Goal: Task Accomplishment & Management: Manage account settings

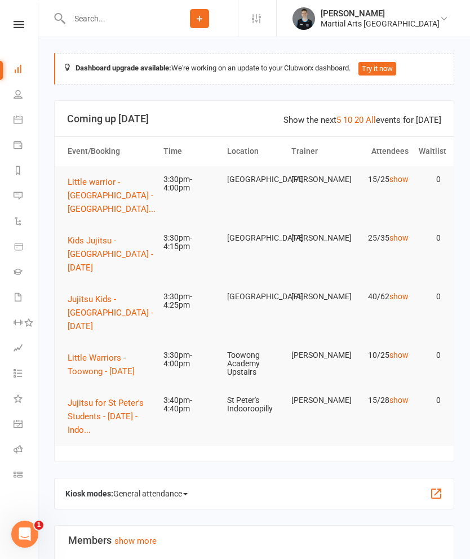
click at [82, 356] on span "Little Warriors - Toowong - [DATE]" at bounding box center [101, 365] width 67 height 24
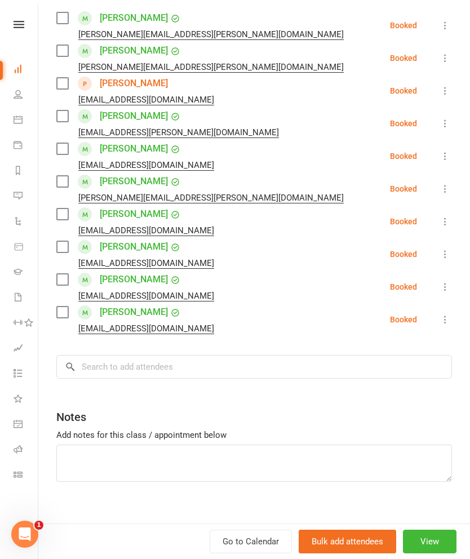
scroll to position [189, 0]
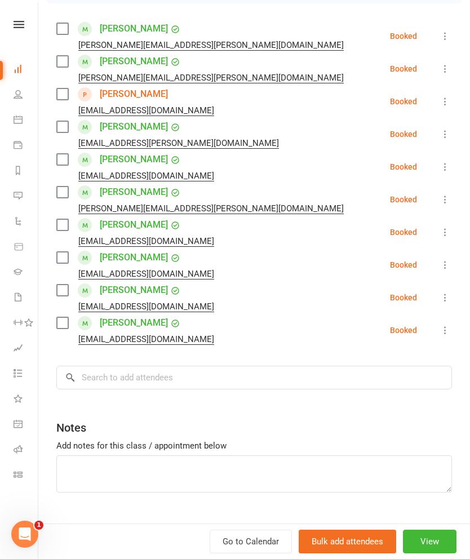
click at [68, 91] on label at bounding box center [61, 93] width 11 height 11
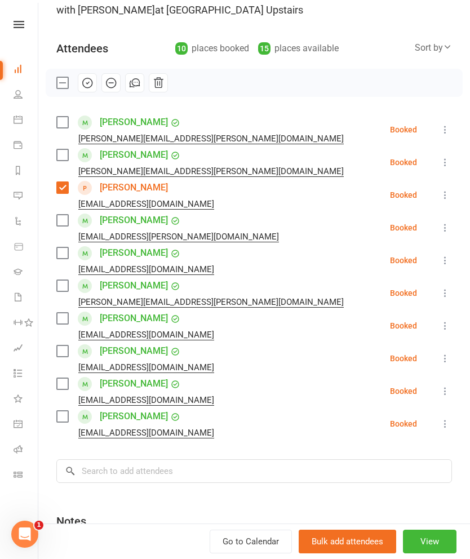
scroll to position [97, 0]
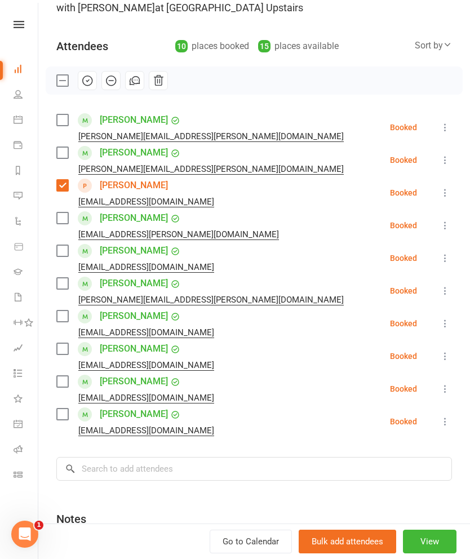
click at [66, 212] on label at bounding box center [61, 217] width 11 height 11
click at [65, 381] on label at bounding box center [61, 381] width 11 height 11
click at [56, 420] on div "Class kiosk mode Roll call 3:30 PM - 4:00 PM, [DATE] with [PERSON_NAME] at [GEO…" at bounding box center [253, 294] width 431 height 690
click at [63, 385] on label at bounding box center [61, 381] width 11 height 11
click at [66, 416] on label at bounding box center [61, 413] width 11 height 11
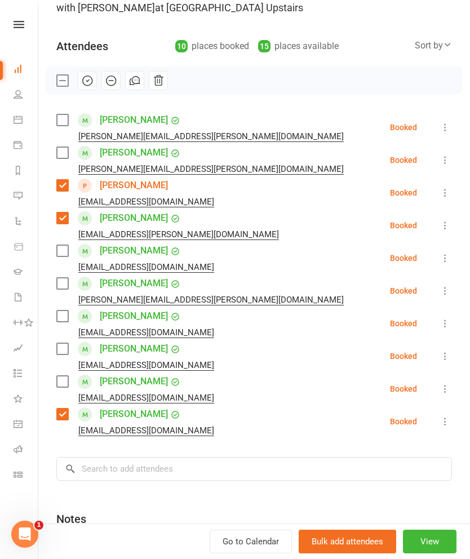
click at [65, 384] on label at bounding box center [61, 381] width 11 height 11
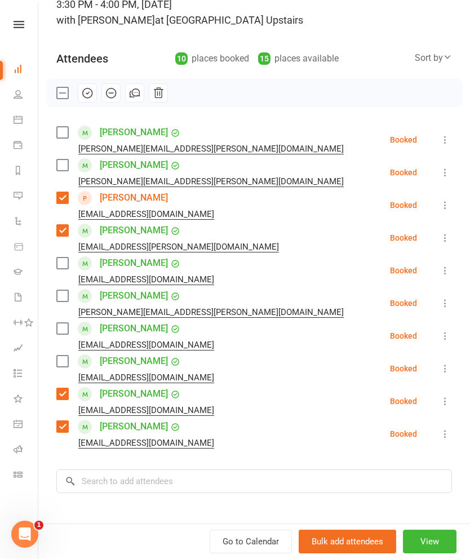
scroll to position [88, 0]
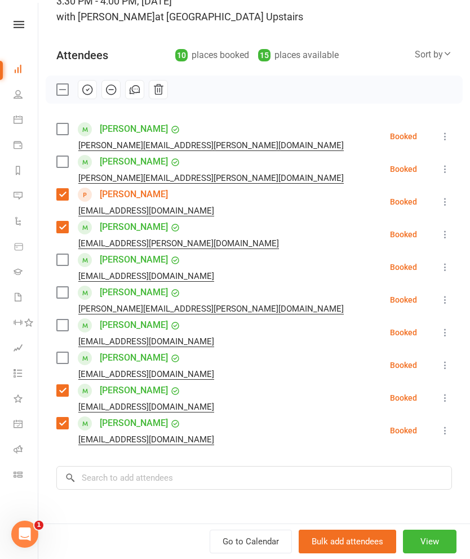
click at [63, 295] on label at bounding box center [61, 292] width 11 height 11
click at [57, 258] on label at bounding box center [61, 259] width 11 height 11
click at [311, 467] on input "search" at bounding box center [253, 478] width 395 height 24
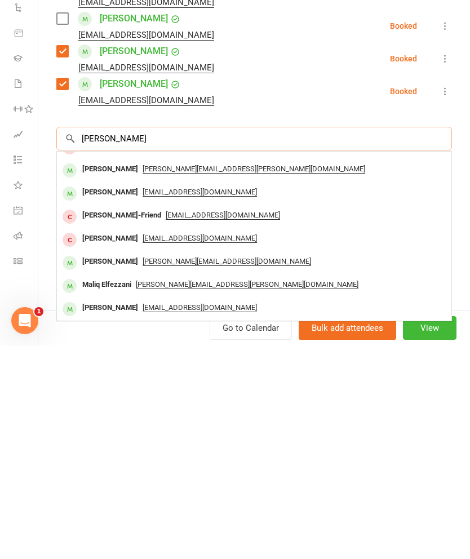
scroll to position [62, 0]
type input "[PERSON_NAME]"
click at [324, 467] on div "[PERSON_NAME][EMAIL_ADDRESS][DOMAIN_NAME]" at bounding box center [253, 475] width 385 height 16
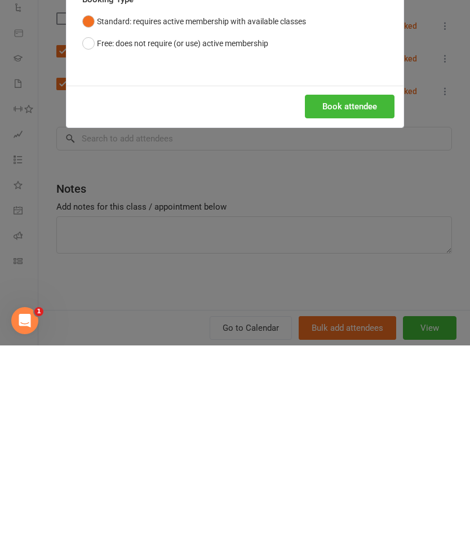
scroll to position [305, 0]
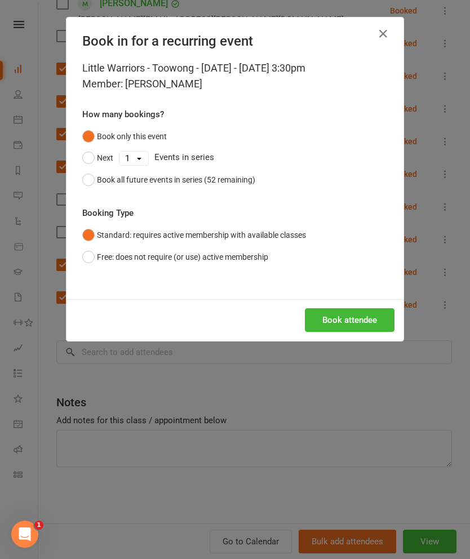
click at [352, 316] on button "Book attendee" at bounding box center [350, 320] width 90 height 24
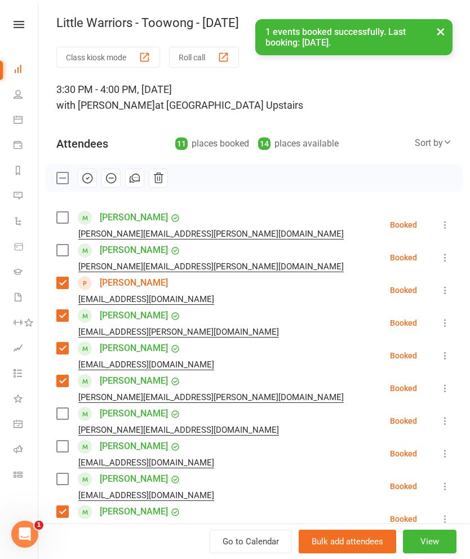
scroll to position [0, 0]
click at [86, 180] on icon "button" at bounding box center [87, 178] width 12 height 12
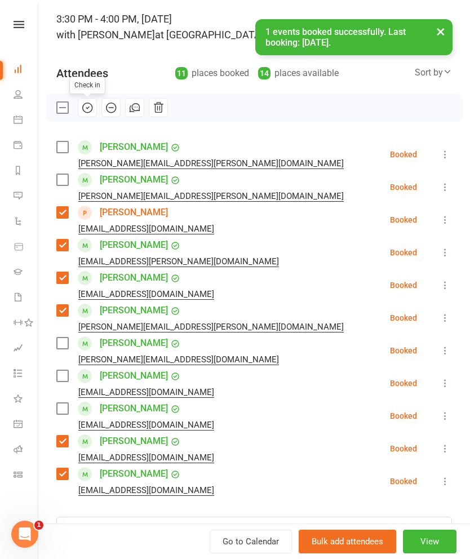
scroll to position [122, 0]
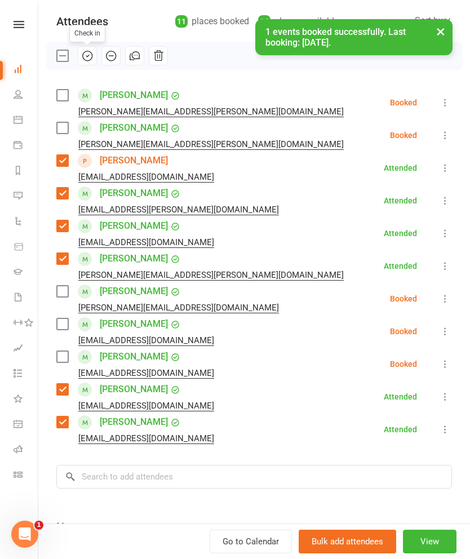
click at [144, 296] on link "[PERSON_NAME]" at bounding box center [134, 291] width 68 height 18
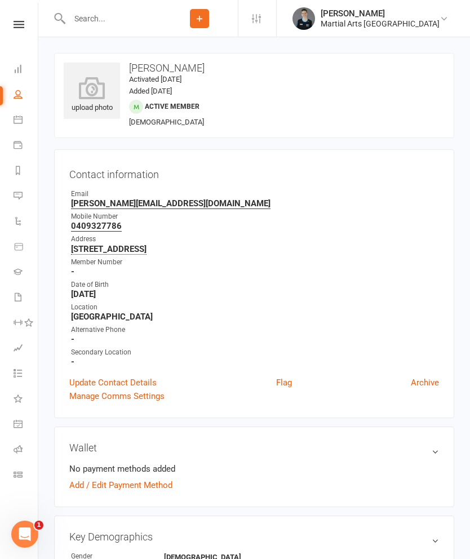
click at [20, 96] on icon at bounding box center [18, 94] width 9 height 9
select select "100"
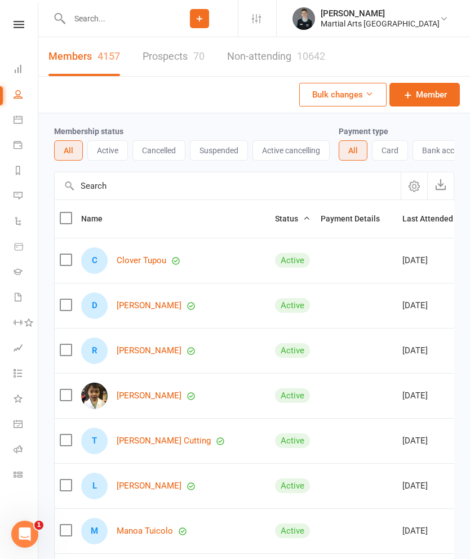
click at [21, 122] on icon at bounding box center [18, 119] width 9 height 9
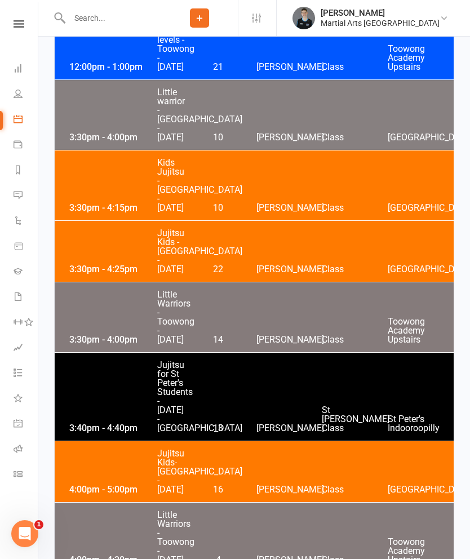
scroll to position [2736, 0]
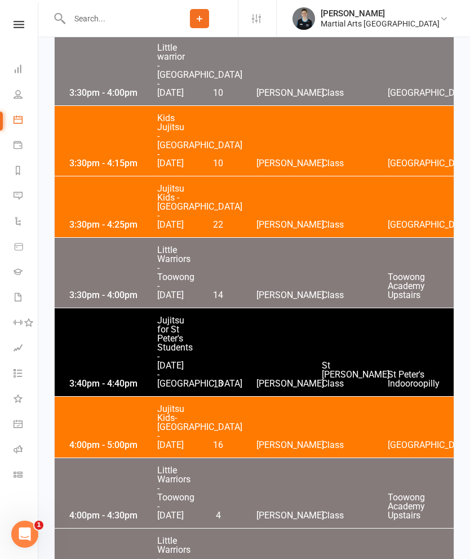
click at [374, 307] on div "3:30pm - 4:00pm Little Warriors - [GEOGRAPHIC_DATA] - [DATE] 14 [PERSON_NAME] C…" at bounding box center [254, 273] width 399 height 70
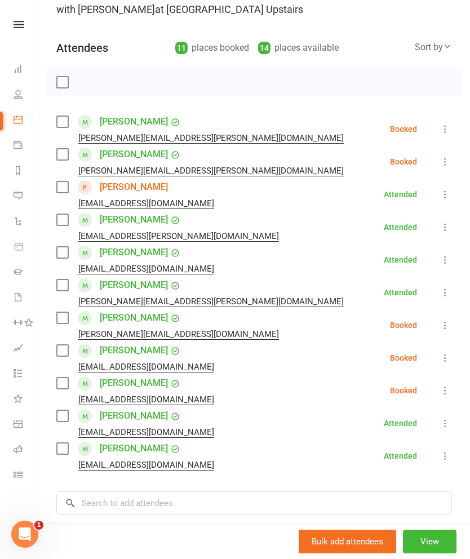
scroll to position [97, 0]
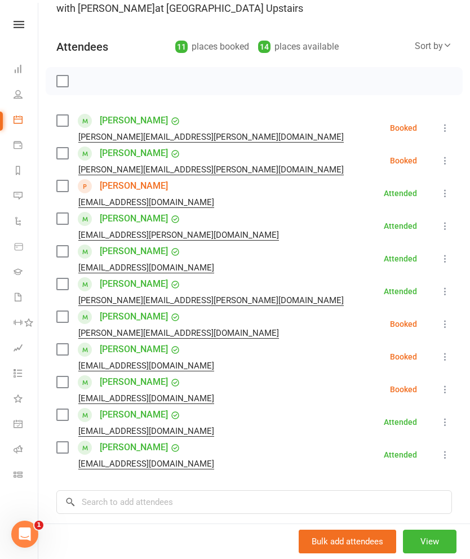
click at [434, 331] on li "[PERSON_NAME] Jenkinson [EMAIL_ADDRESS][DOMAIN_NAME] Booked More info Remove Ch…" at bounding box center [253, 323] width 395 height 33
click at [440, 322] on icon at bounding box center [444, 323] width 11 height 11
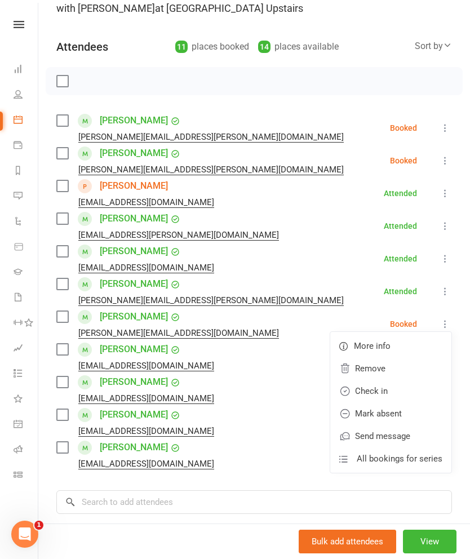
click at [403, 369] on link "Remove" at bounding box center [390, 368] width 121 height 23
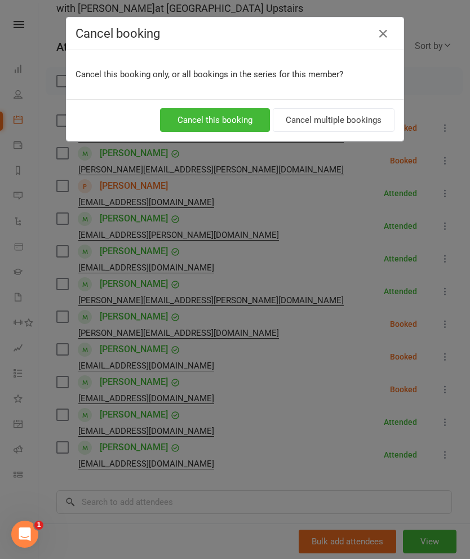
click at [240, 112] on button "Cancel this booking" at bounding box center [215, 120] width 110 height 24
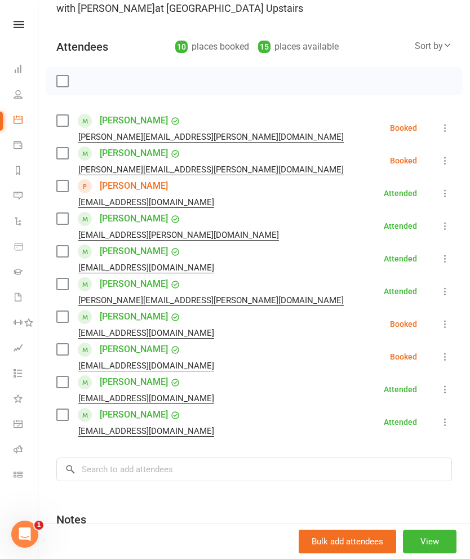
click at [304, 443] on div "Class kiosk mode Roll call 3:30 PM - 4:00 PM, [DATE] with [PERSON_NAME] at [GEO…" at bounding box center [253, 295] width 431 height 690
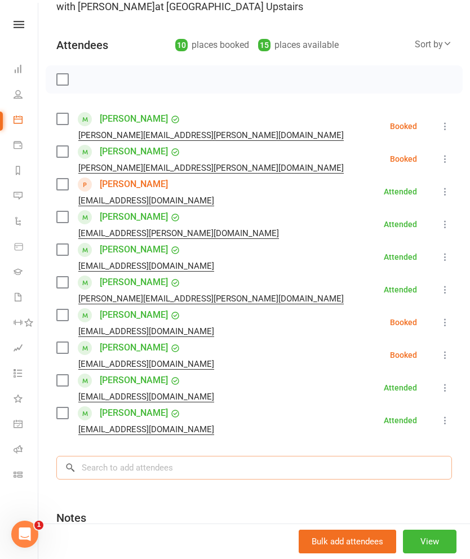
click at [209, 463] on input "search" at bounding box center [253, 468] width 395 height 24
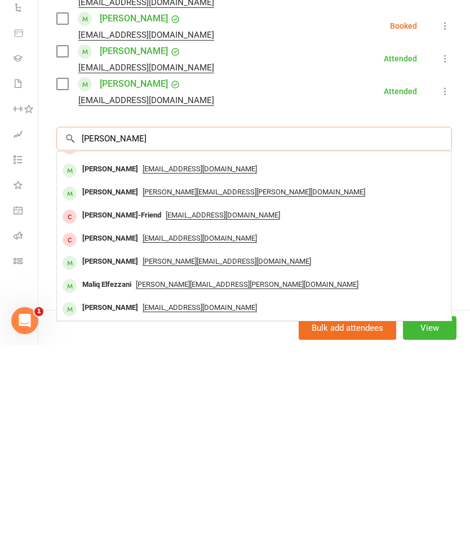
scroll to position [62, 0]
type input "R"
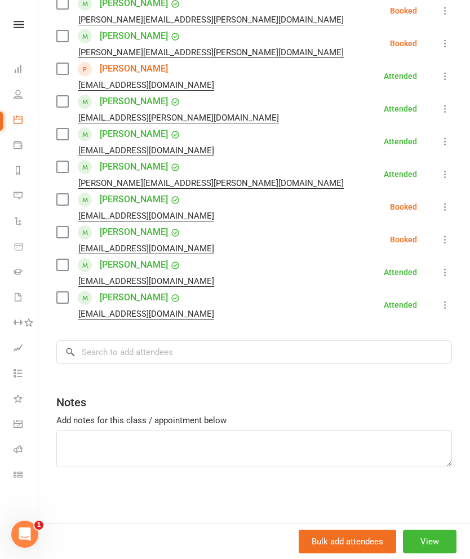
scroll to position [214, 0]
click at [228, 350] on input "search" at bounding box center [253, 352] width 395 height 24
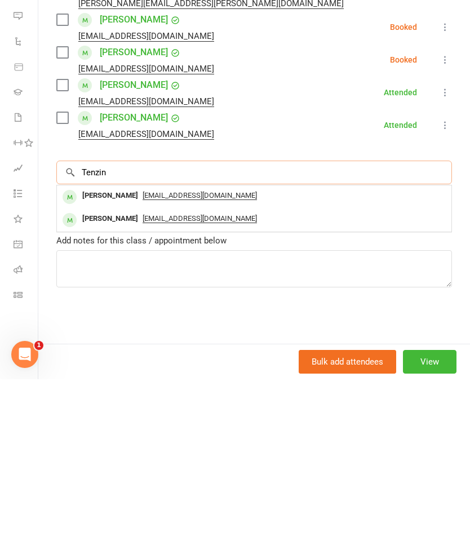
scroll to position [195, 0]
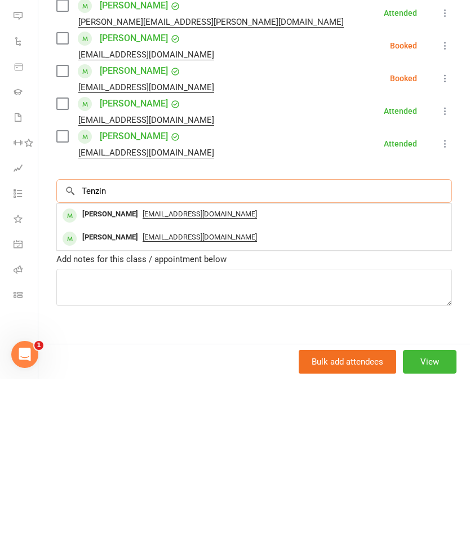
type input "Tenzin"
click at [272, 409] on div "[EMAIL_ADDRESS][DOMAIN_NAME]" at bounding box center [253, 417] width 385 height 16
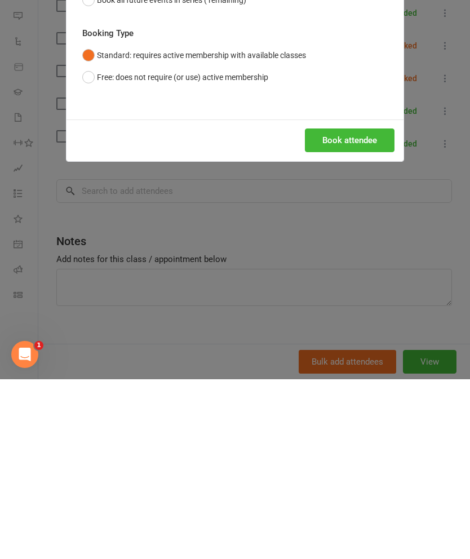
scroll to position [3210, 0]
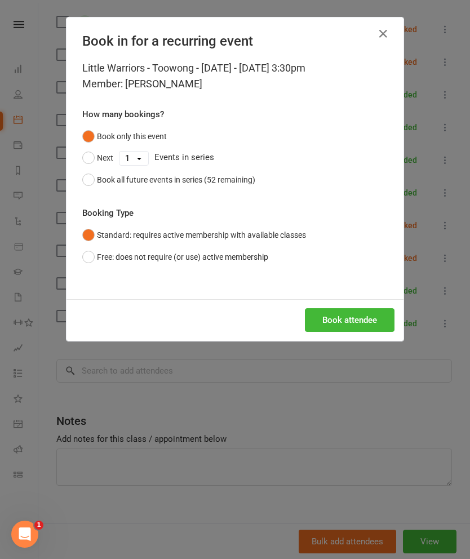
click at [335, 321] on button "Book attendee" at bounding box center [350, 320] width 90 height 24
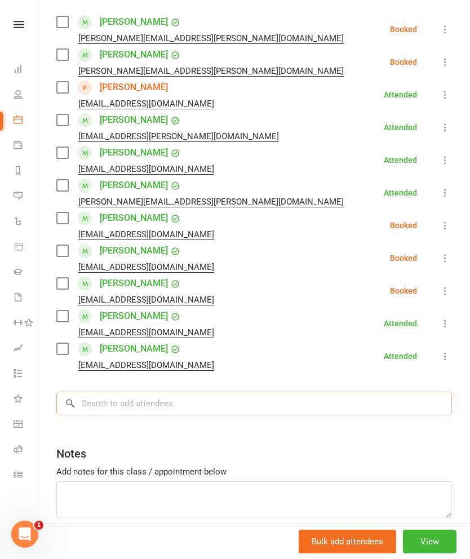
click at [102, 405] on input "search" at bounding box center [253, 403] width 395 height 24
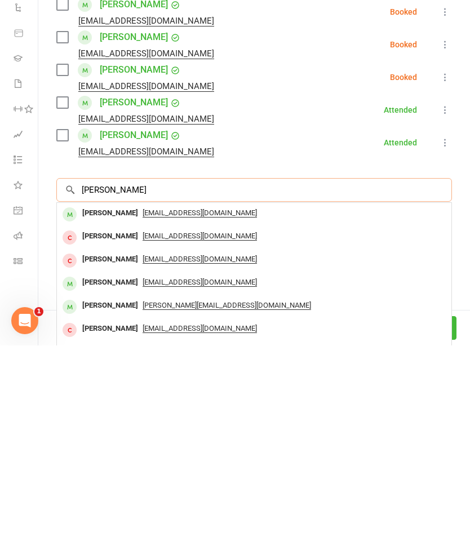
type input "[PERSON_NAME]"
click at [184, 422] on span "[EMAIL_ADDRESS][DOMAIN_NAME]" at bounding box center [199, 426] width 114 height 9
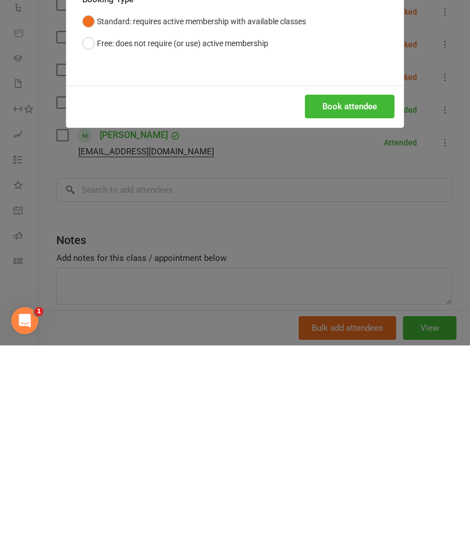
scroll to position [3441, 0]
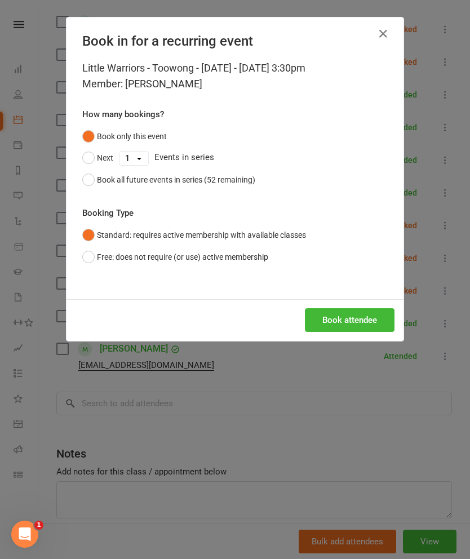
click at [206, 182] on div "Book all future events in series (52 remaining)" at bounding box center [176, 179] width 158 height 12
click at [346, 308] on button "Book attendee" at bounding box center [350, 320] width 90 height 24
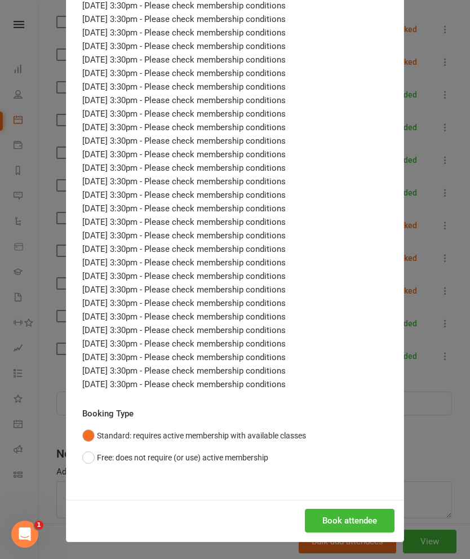
scroll to position [421, 0]
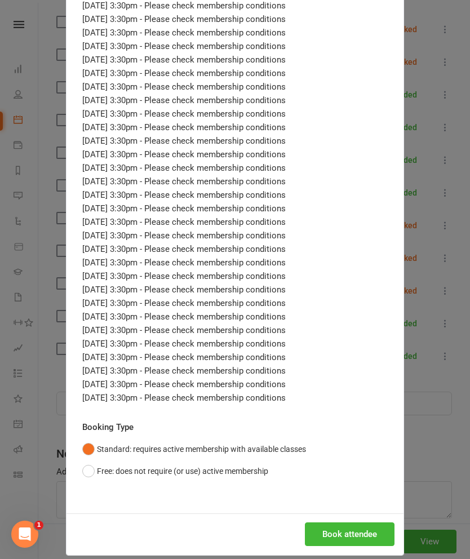
click at [173, 471] on button "Free: does not require (or use) active membership" at bounding box center [175, 470] width 186 height 21
click at [340, 529] on button "Book attendee" at bounding box center [350, 534] width 90 height 24
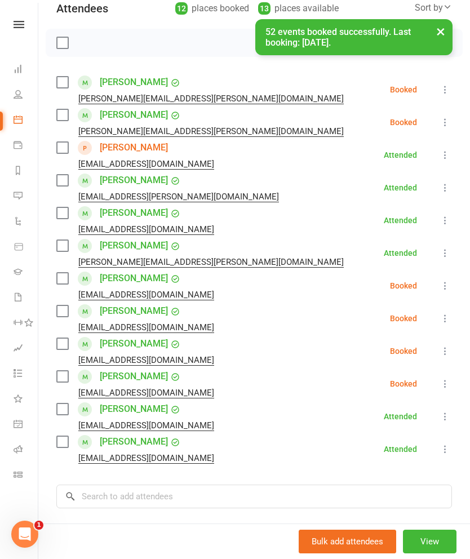
scroll to position [134, 0]
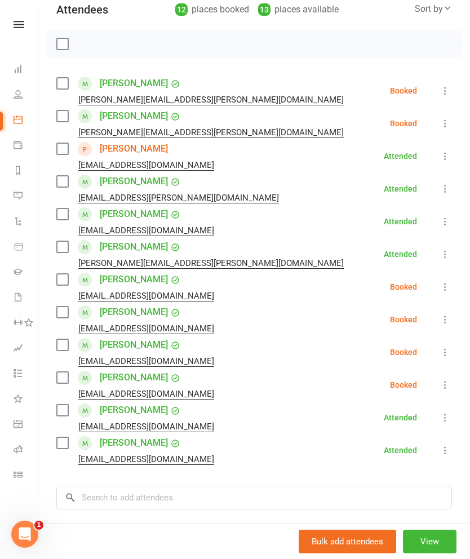
click at [64, 314] on label at bounding box center [61, 311] width 11 height 11
click at [61, 274] on label at bounding box center [61, 279] width 11 height 11
click at [60, 421] on div "[EMAIL_ADDRESS][DOMAIN_NAME]" at bounding box center [137, 426] width 162 height 15
click at [60, 440] on label at bounding box center [61, 442] width 11 height 11
click at [60, 414] on label at bounding box center [61, 409] width 11 height 11
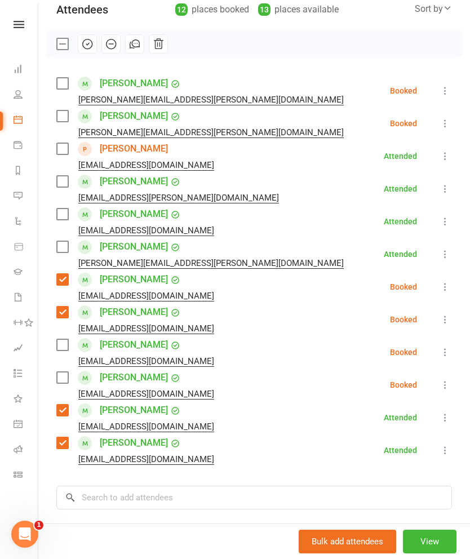
click at [60, 248] on label at bounding box center [61, 246] width 11 height 11
click at [56, 220] on div "Class kiosk mode Roll call 3:30 PM - 4:00 PM, [DATE] with [PERSON_NAME] at [GEO…" at bounding box center [253, 291] width 431 height 756
click at [59, 209] on label at bounding box center [61, 213] width 11 height 11
click at [63, 182] on label at bounding box center [61, 181] width 11 height 11
click at [63, 154] on label at bounding box center [61, 148] width 11 height 11
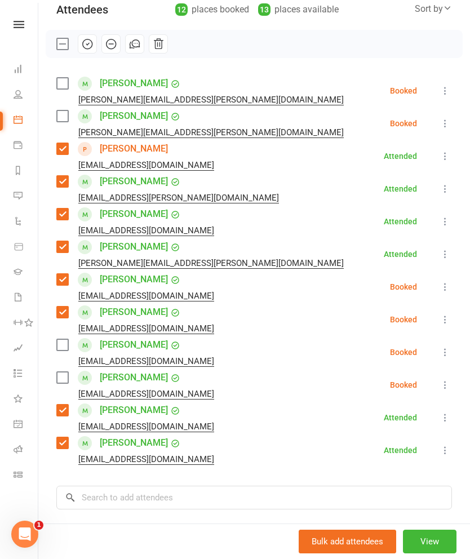
click at [85, 52] on button "button" at bounding box center [87, 43] width 19 height 19
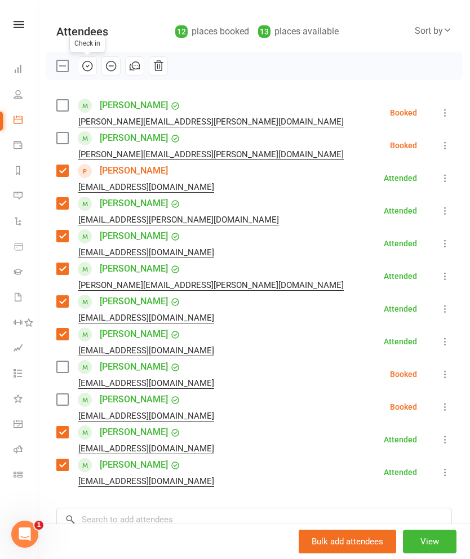
scroll to position [111, 0]
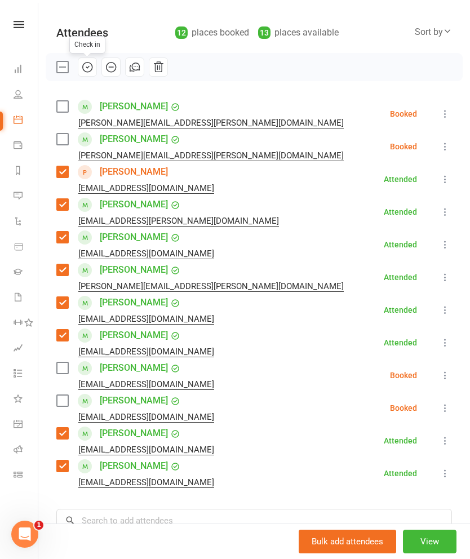
click at [94, 63] on button "button" at bounding box center [87, 66] width 19 height 19
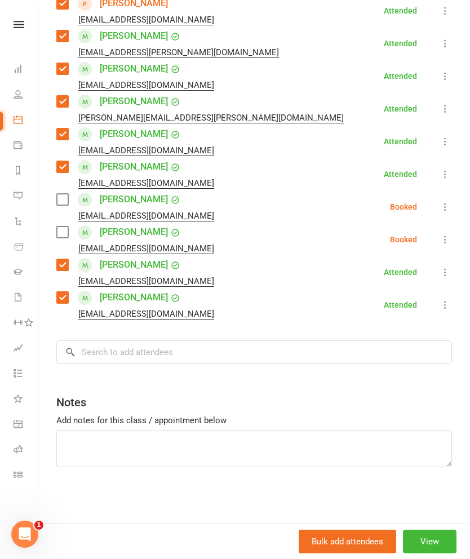
scroll to position [279, 0]
click at [102, 342] on input "search" at bounding box center [253, 352] width 395 height 24
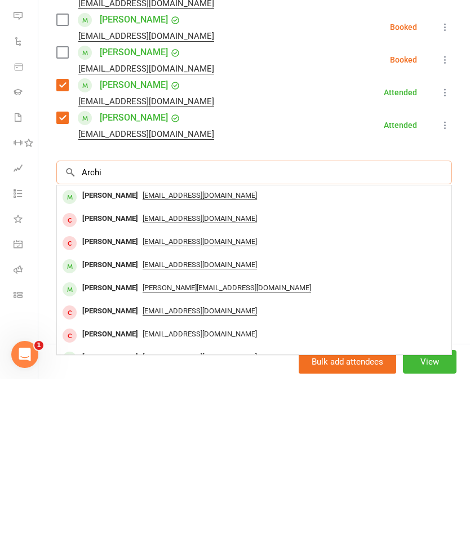
type input "[PERSON_NAME]"
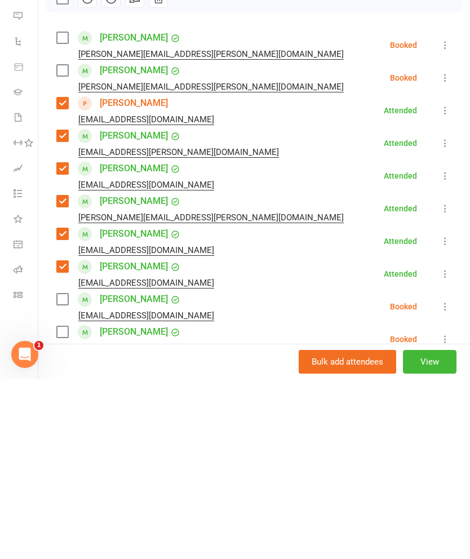
scroll to position [3621, 0]
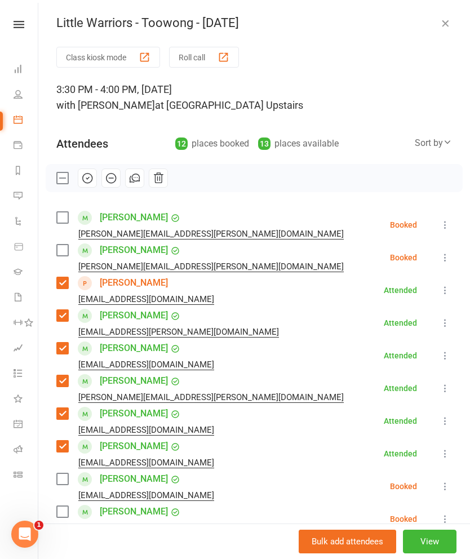
click at [14, 100] on link "People" at bounding box center [26, 95] width 25 height 25
select select "100"
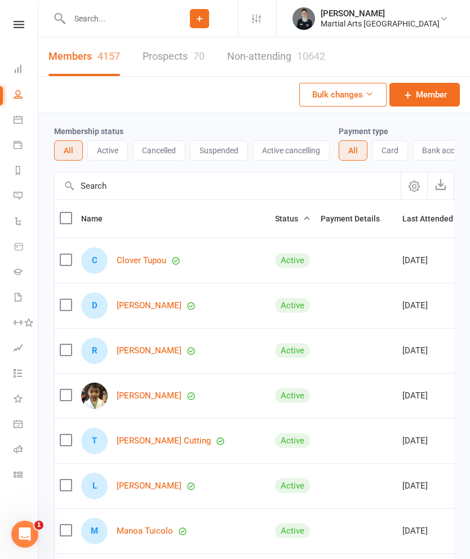
click at [148, 17] on input "text" at bounding box center [113, 19] width 95 height 16
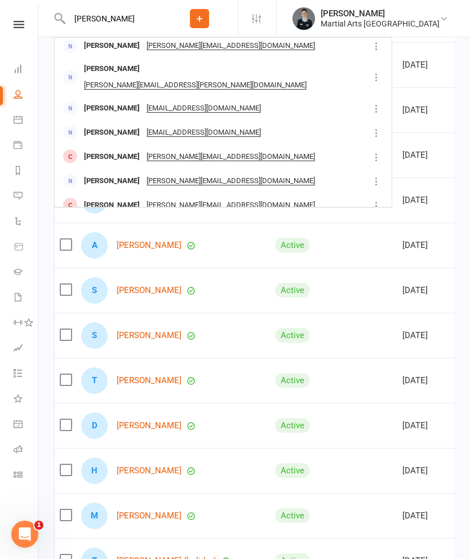
click at [84, 23] on input "[PERSON_NAME]" at bounding box center [113, 19] width 95 height 16
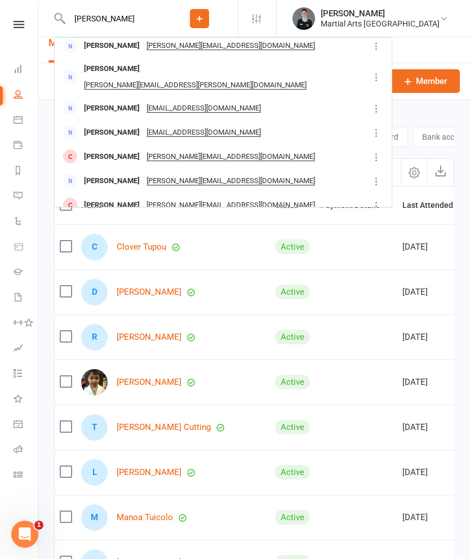
click at [97, 23] on input "[PERSON_NAME]" at bounding box center [113, 19] width 95 height 16
type input "R"
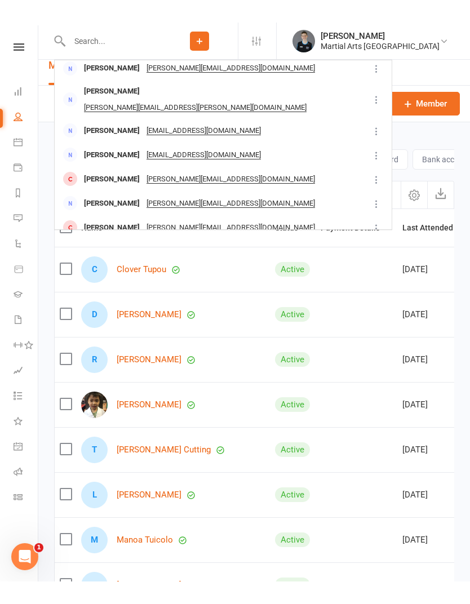
scroll to position [0, 0]
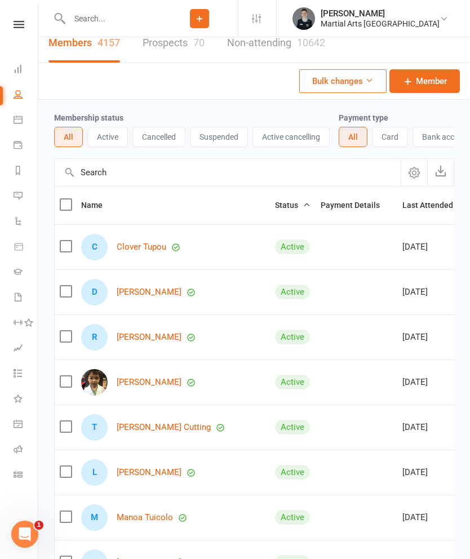
click at [86, 168] on input "text" at bounding box center [228, 172] width 346 height 27
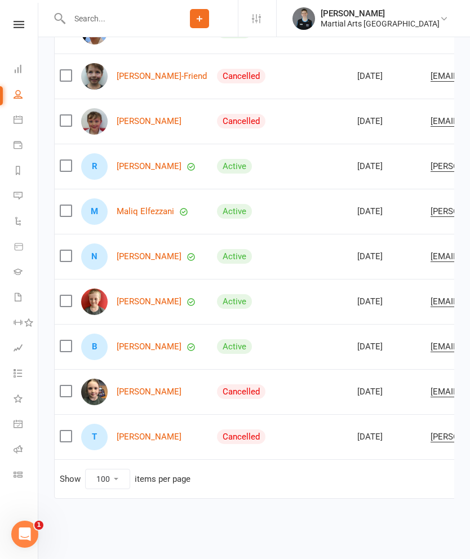
scroll to position [0, -1]
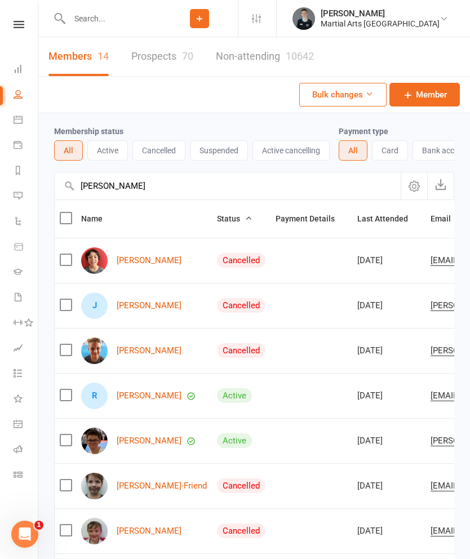
type input "[PERSON_NAME]"
click at [139, 558] on html "Prospect Member Non-attending contact Class / event Appointment Grading event T…" at bounding box center [235, 483] width 470 height 967
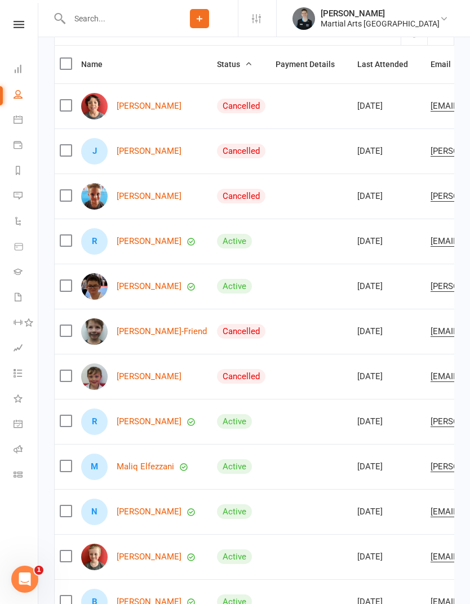
click at [136, 425] on link "[PERSON_NAME]" at bounding box center [149, 422] width 65 height 10
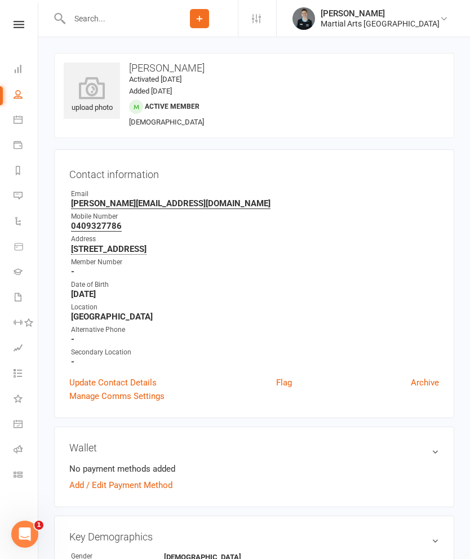
select select "100"
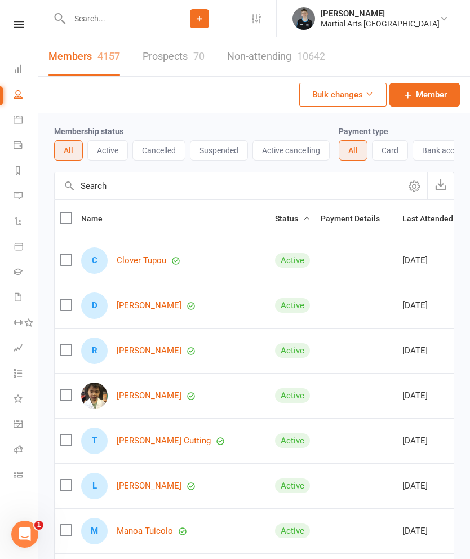
click at [212, 187] on input "text" at bounding box center [228, 185] width 346 height 27
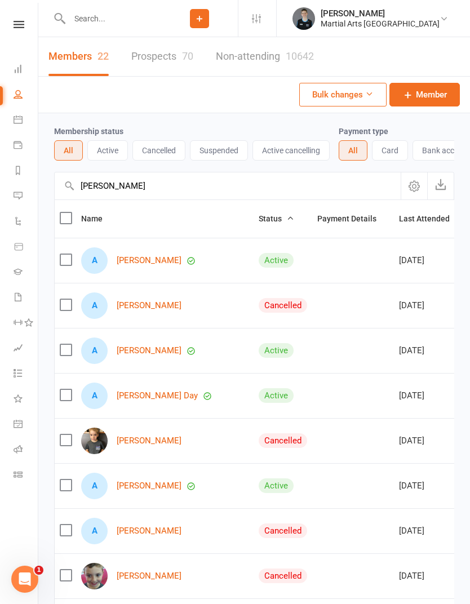
type input "[PERSON_NAME]"
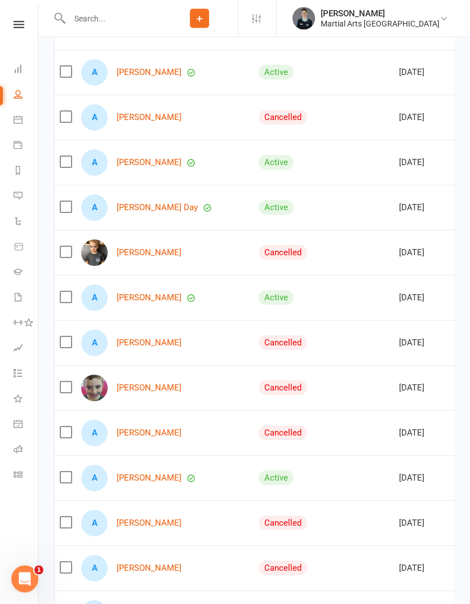
click at [113, 469] on div "A [PERSON_NAME]" at bounding box center [164, 478] width 167 height 26
click at [119, 475] on link "[PERSON_NAME]" at bounding box center [149, 479] width 65 height 10
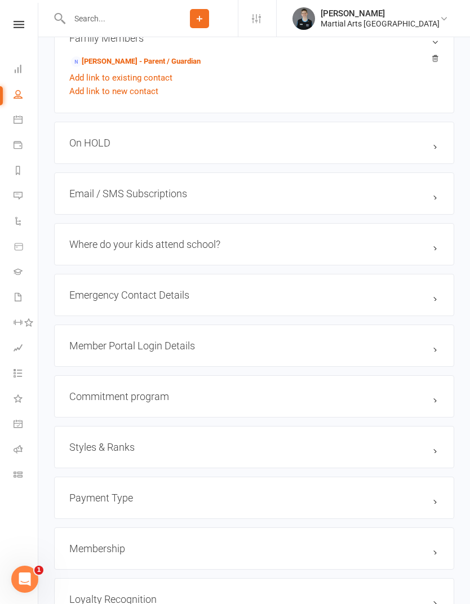
scroll to position [808, 0]
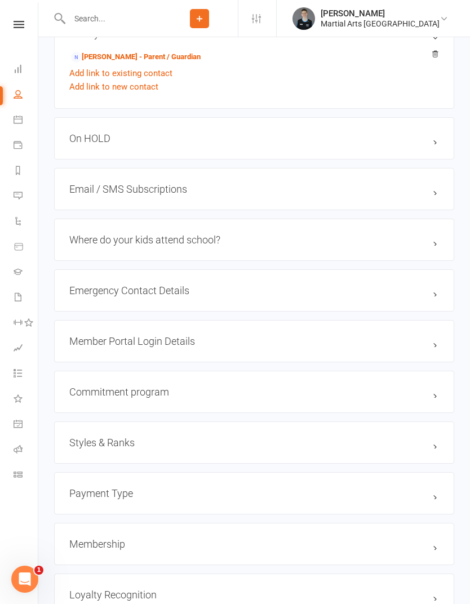
click at [337, 448] on h3 "Styles & Ranks" at bounding box center [253, 442] width 369 height 12
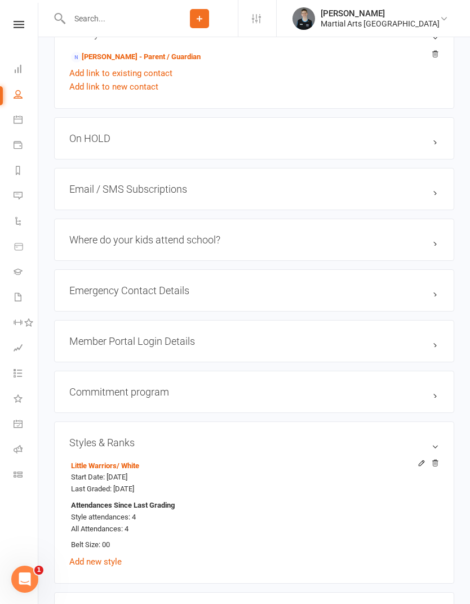
click at [350, 448] on h3 "Styles & Ranks" at bounding box center [253, 442] width 369 height 12
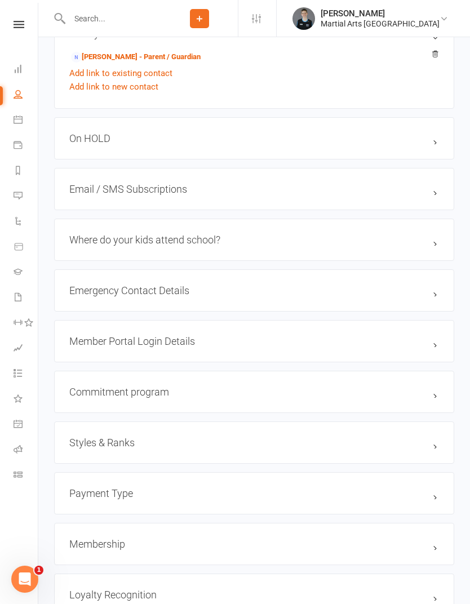
click at [347, 445] on h3 "Styles & Ranks" at bounding box center [253, 442] width 369 height 12
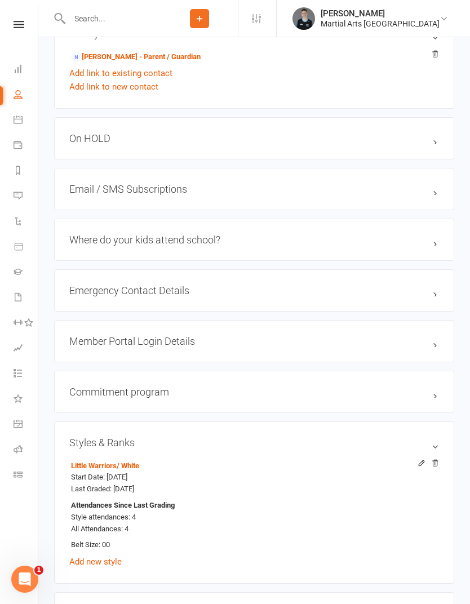
click at [340, 445] on h3 "Styles & Ranks" at bounding box center [253, 442] width 369 height 12
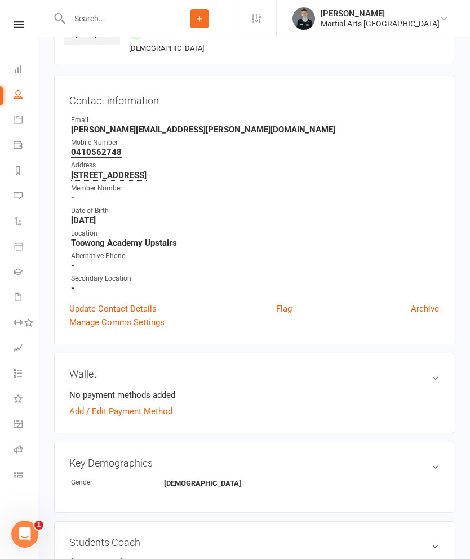
scroll to position [0, 0]
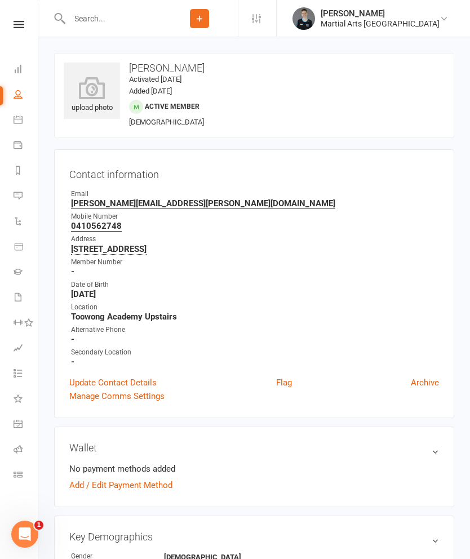
copy h3 "[PERSON_NAME]"
click at [17, 119] on icon at bounding box center [18, 119] width 9 height 9
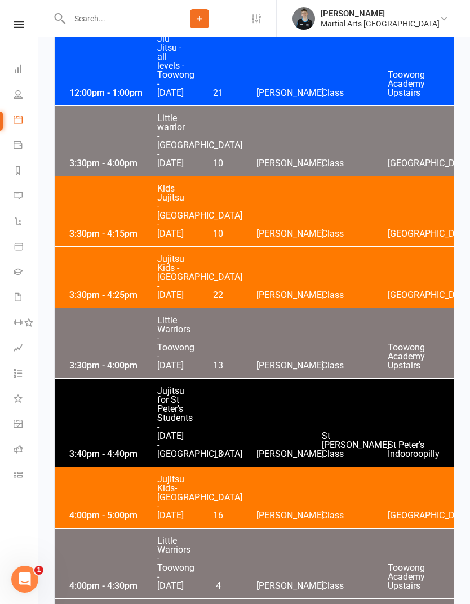
scroll to position [2687, 0]
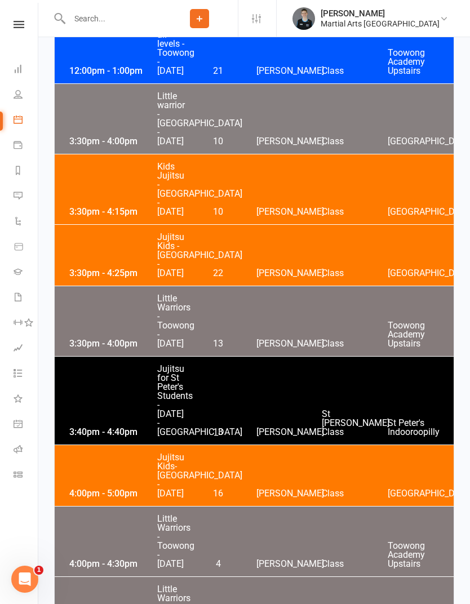
click at [362, 356] on div "3:30pm - 4:00pm Little Warriors - Toowong - [DATE] 13 [PERSON_NAME] Class Toowo…" at bounding box center [254, 321] width 399 height 70
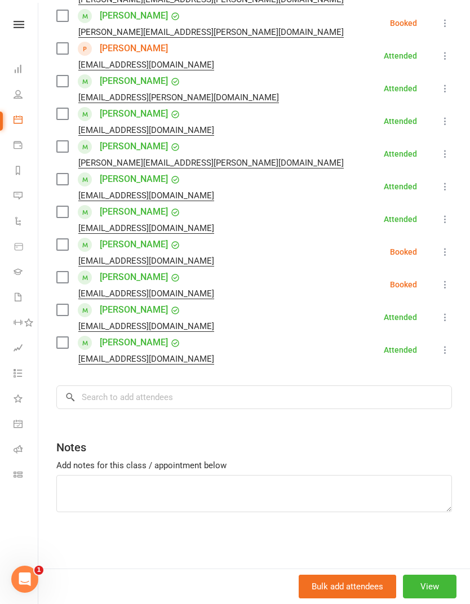
scroll to position [234, 0]
click at [116, 393] on input "search" at bounding box center [253, 397] width 395 height 24
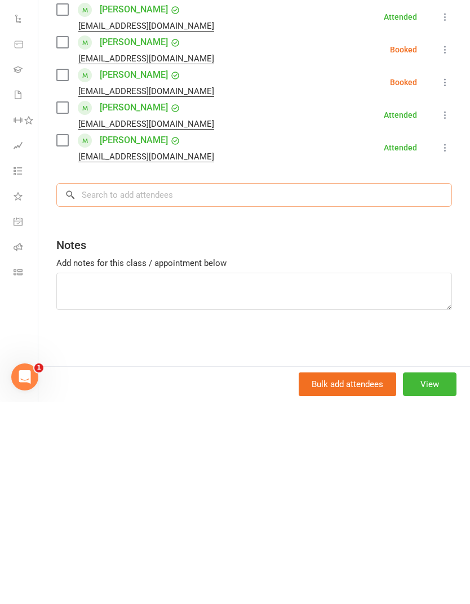
click at [377, 385] on input "search" at bounding box center [253, 397] width 395 height 24
paste input "[PERSON_NAME]"
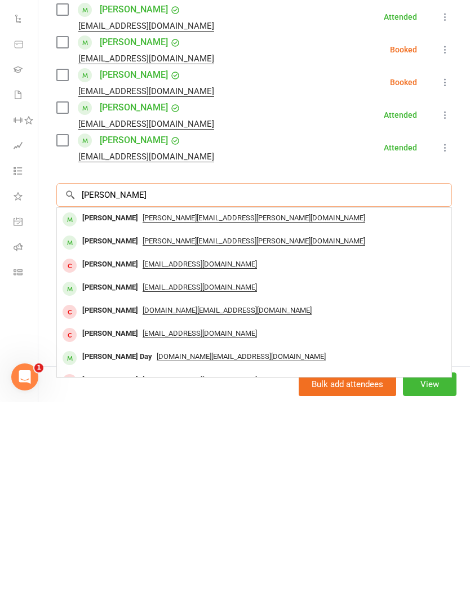
type input "[PERSON_NAME]"
click at [182, 416] on span "[PERSON_NAME][EMAIL_ADDRESS][PERSON_NAME][DOMAIN_NAME]" at bounding box center [253, 420] width 222 height 9
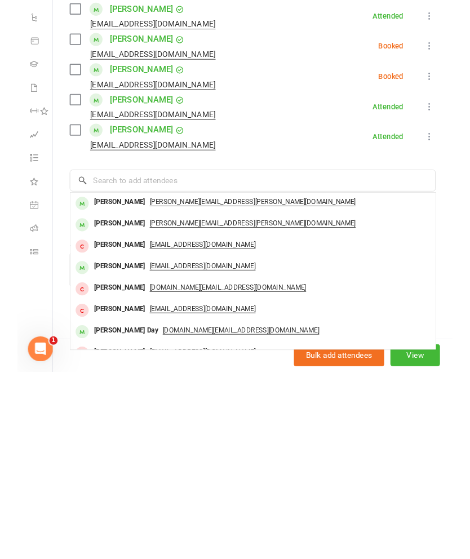
scroll to position [2889, 0]
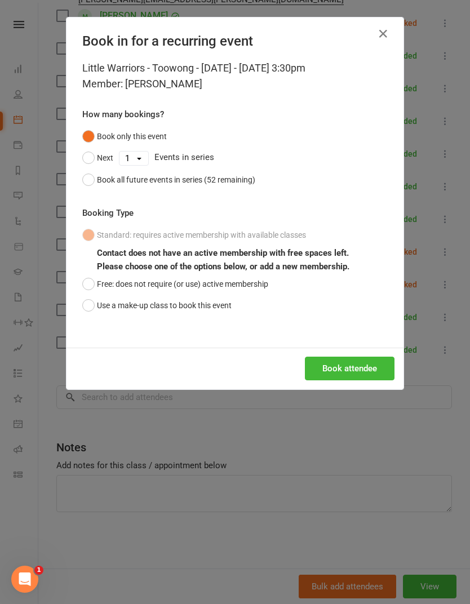
click at [188, 305] on button "Use a make-up class to book this event" at bounding box center [156, 305] width 149 height 21
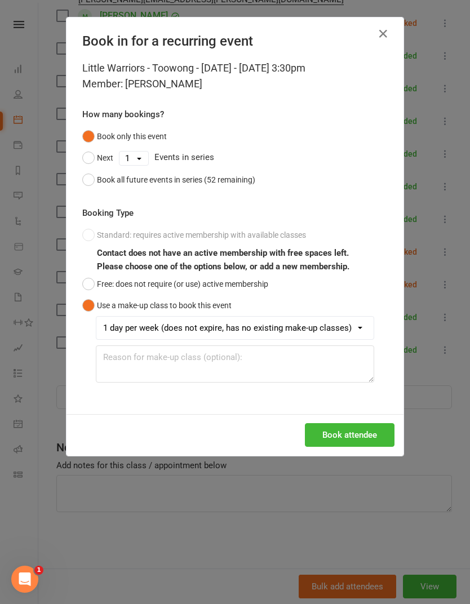
click at [332, 444] on button "Book attendee" at bounding box center [350, 435] width 90 height 24
click at [388, 323] on div "Little Warriors - Toowong - [DATE] - [DATE] 3:30pm Member: [PERSON_NAME] How ma…" at bounding box center [234, 237] width 337 height 354
click at [365, 327] on select "1 day per week (does not expire, has no existing make-up classes)" at bounding box center [234, 327] width 277 height 23
click at [375, 311] on div "Standard: requires active membership with available classes Contact does not ha…" at bounding box center [234, 303] width 305 height 158
click at [374, 32] on button "button" at bounding box center [383, 34] width 18 height 18
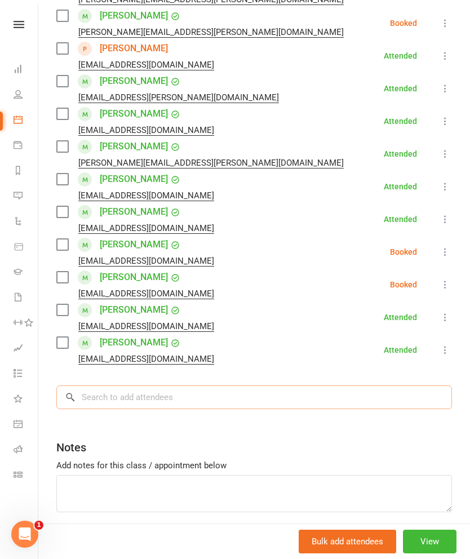
click at [249, 389] on input "search" at bounding box center [253, 397] width 395 height 24
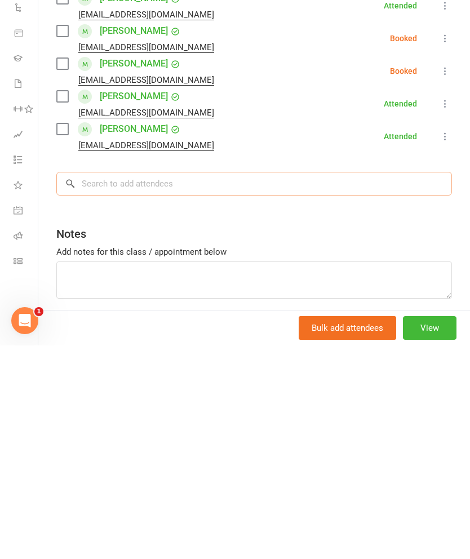
type input ","
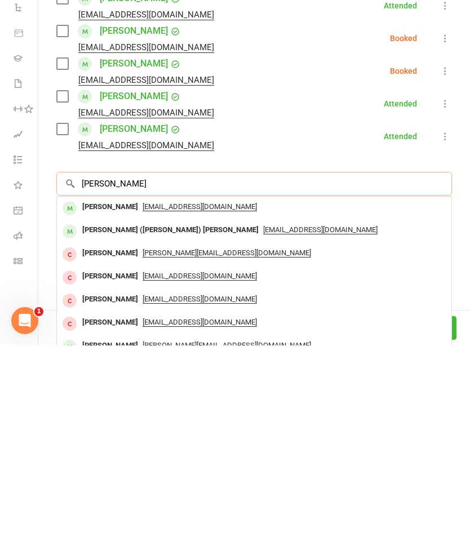
type input "[PERSON_NAME]"
click at [238, 412] on div "[EMAIL_ADDRESS][DOMAIN_NAME]" at bounding box center [253, 420] width 385 height 16
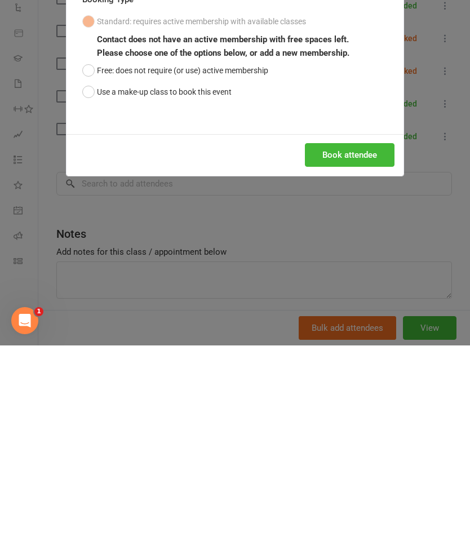
scroll to position [3159, 0]
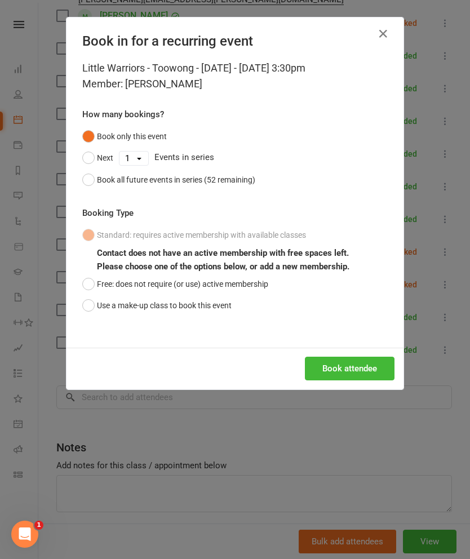
click at [350, 368] on button "Book attendee" at bounding box center [350, 368] width 90 height 24
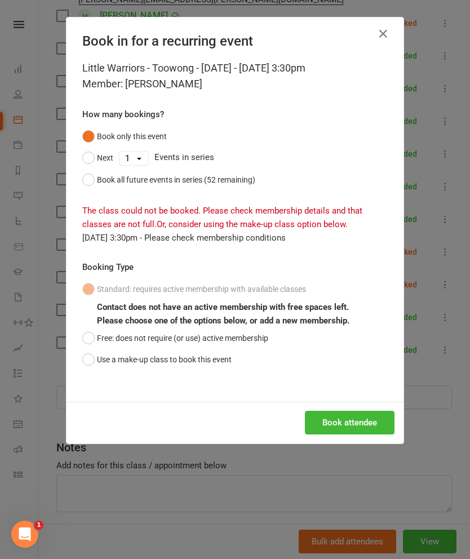
click at [199, 310] on b "Contact does not have an active membership with free spaces left." at bounding box center [223, 307] width 252 height 10
click at [199, 358] on button "Use a make-up class to book this event" at bounding box center [156, 359] width 149 height 21
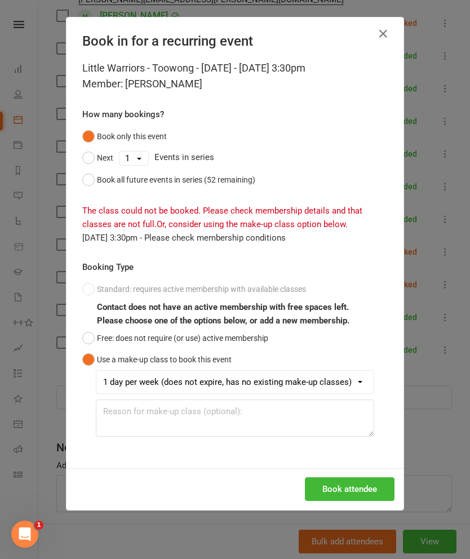
click at [328, 478] on button "Book attendee" at bounding box center [350, 489] width 90 height 24
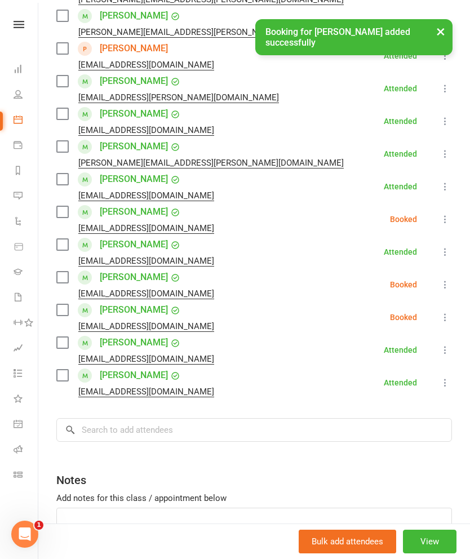
click at [432, 220] on li "[PERSON_NAME] [EMAIL_ADDRESS][DOMAIN_NAME] Booked More info Remove Check in Mar…" at bounding box center [253, 219] width 395 height 33
click at [441, 229] on li "[PERSON_NAME] [EMAIL_ADDRESS][DOMAIN_NAME] Booked More info Remove Check in Mar…" at bounding box center [253, 219] width 395 height 33
click at [447, 222] on icon at bounding box center [444, 218] width 11 height 11
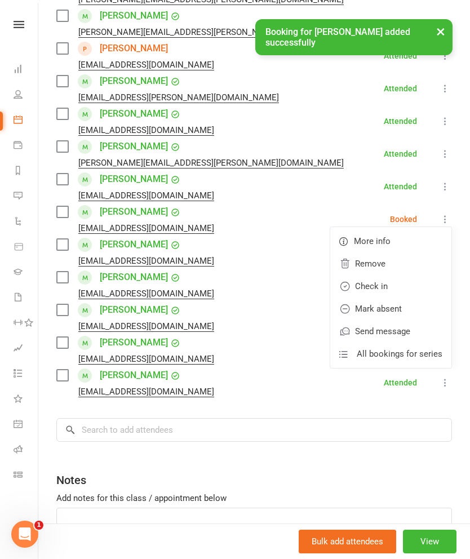
click at [403, 289] on link "Check in" at bounding box center [390, 286] width 121 height 23
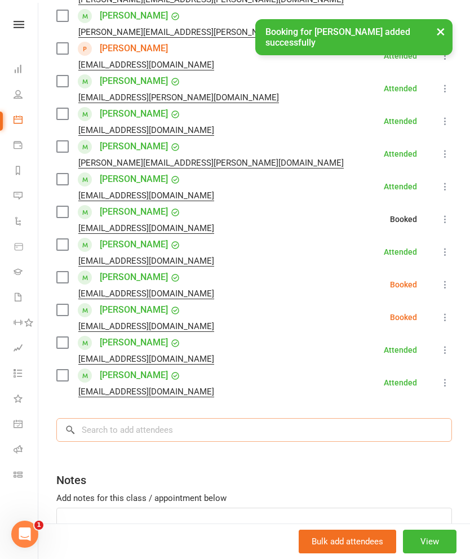
click at [346, 432] on input "search" at bounding box center [253, 430] width 395 height 24
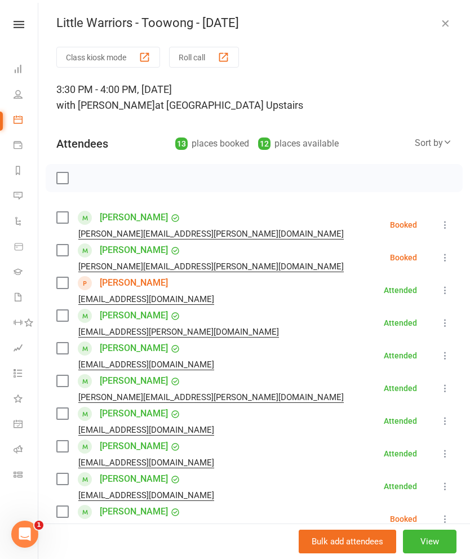
scroll to position [0, 0]
click at [441, 19] on icon "button" at bounding box center [444, 22] width 11 height 11
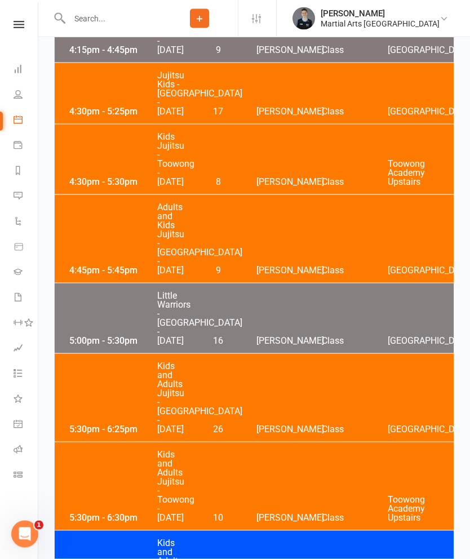
scroll to position [3272, 0]
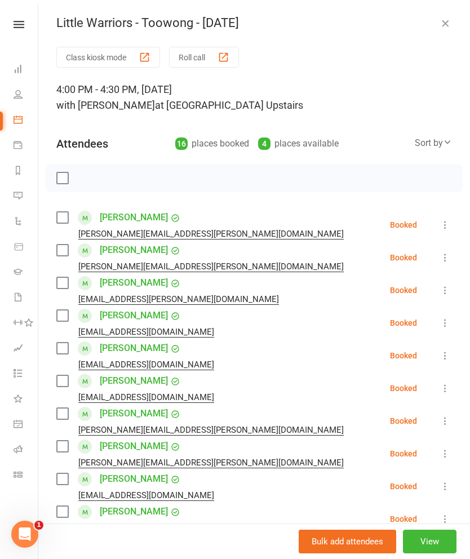
click at [73, 215] on div "[PERSON_NAME] [PERSON_NAME][EMAIL_ADDRESS][PERSON_NAME][DOMAIN_NAME]" at bounding box center [202, 224] width 292 height 33
click at [76, 251] on div "[PERSON_NAME] [PERSON_NAME][EMAIL_ADDRESS][PERSON_NAME][DOMAIN_NAME]" at bounding box center [202, 257] width 292 height 33
click at [75, 221] on div "[PERSON_NAME] [PERSON_NAME][EMAIL_ADDRESS][PERSON_NAME][DOMAIN_NAME]" at bounding box center [202, 224] width 292 height 33
click at [68, 251] on label at bounding box center [61, 249] width 11 height 11
click at [63, 221] on label at bounding box center [61, 217] width 11 height 11
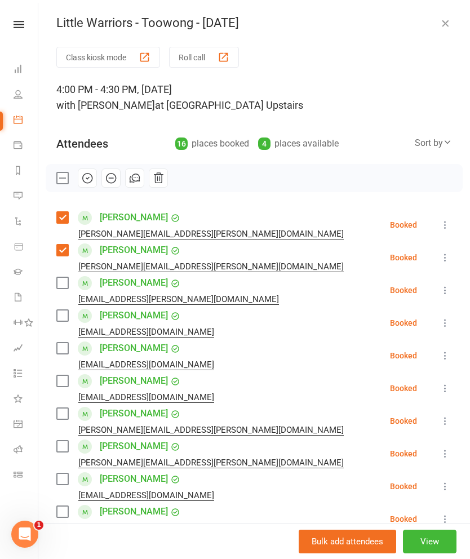
click at [66, 287] on label at bounding box center [61, 282] width 11 height 11
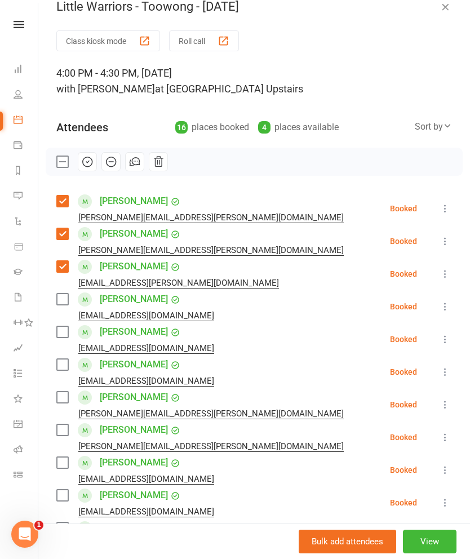
scroll to position [21, 0]
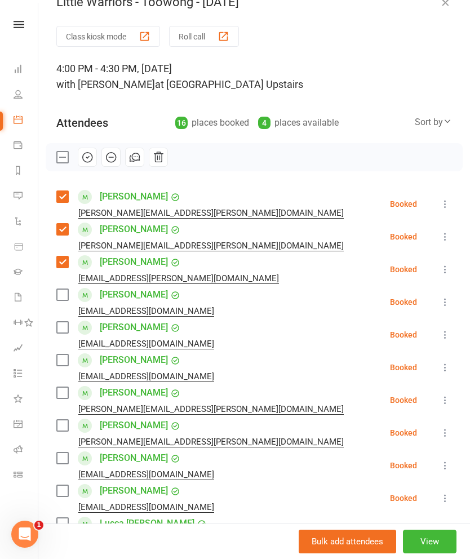
click at [68, 293] on label at bounding box center [61, 294] width 11 height 11
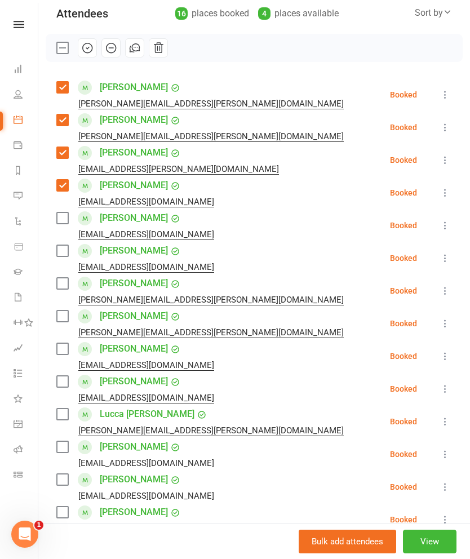
scroll to position [137, 0]
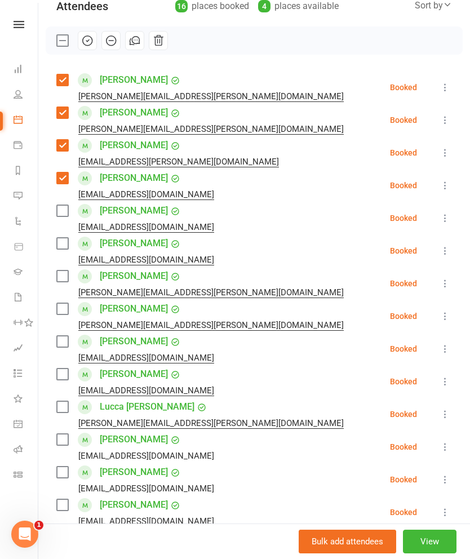
click at [64, 246] on label at bounding box center [61, 243] width 11 height 11
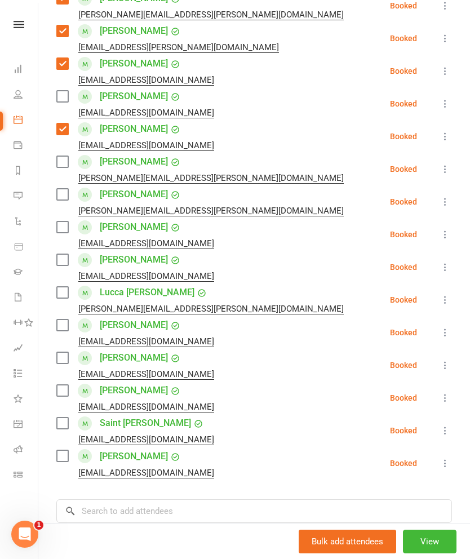
scroll to position [251, 0]
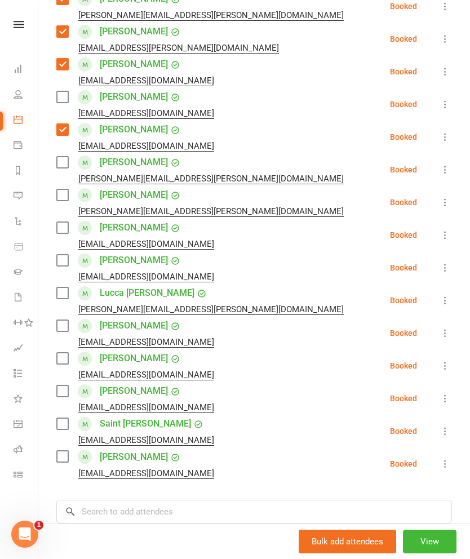
click at [68, 322] on label at bounding box center [61, 325] width 11 height 11
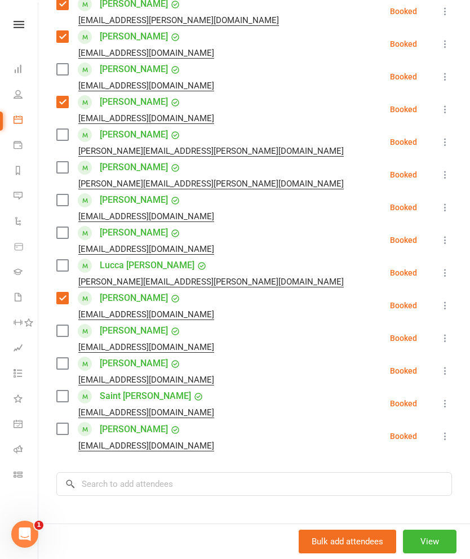
scroll to position [281, 0]
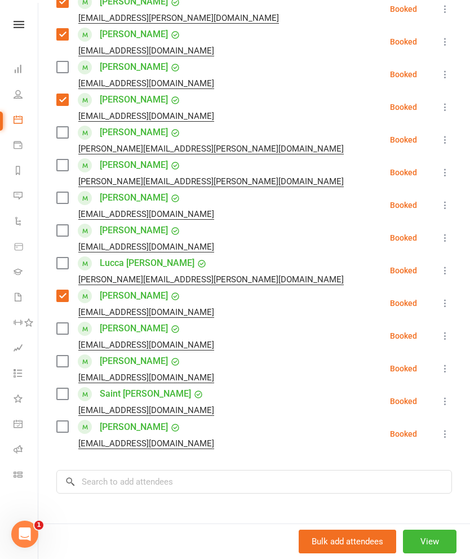
click at [67, 360] on label at bounding box center [61, 360] width 11 height 11
click at [66, 399] on label at bounding box center [61, 393] width 11 height 11
click at [318, 470] on input "search" at bounding box center [253, 482] width 395 height 24
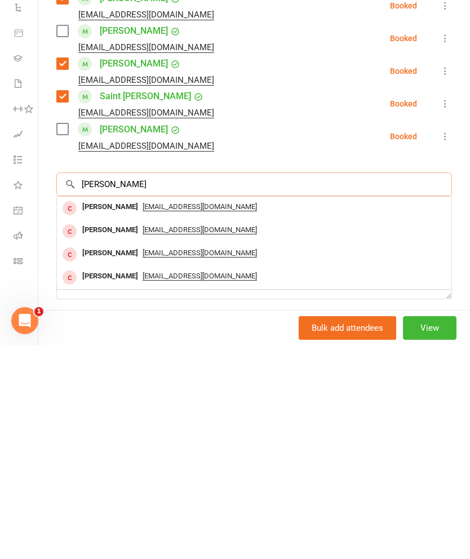
scroll to position [364, 0]
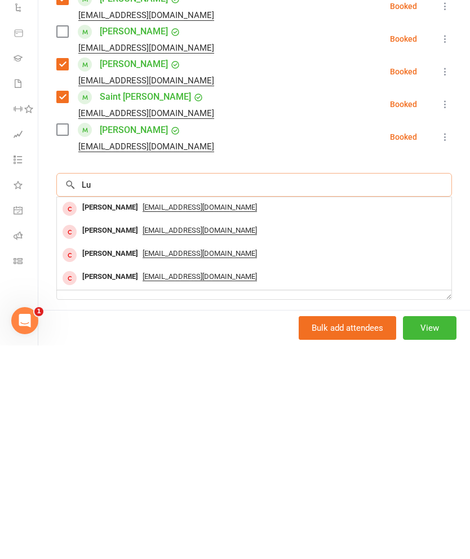
type input "L"
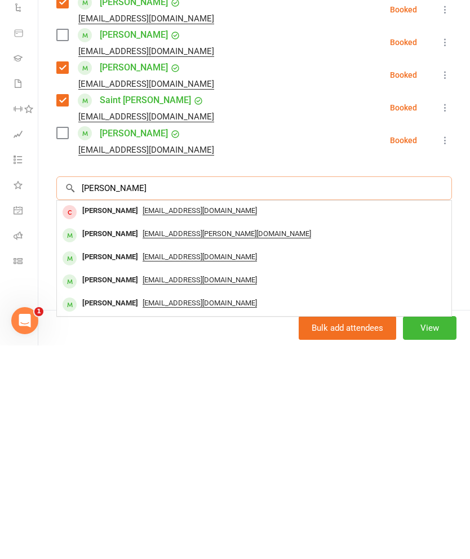
scroll to position [355, 0]
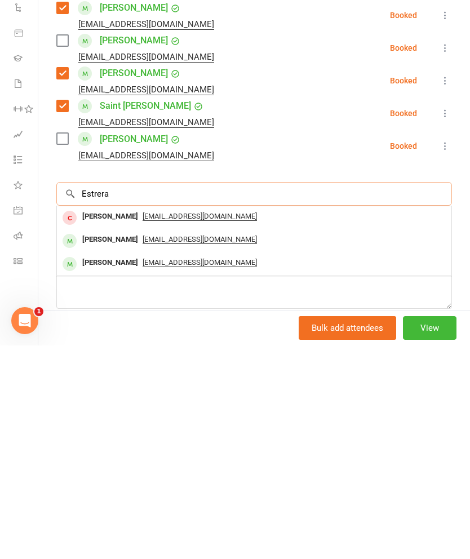
type input "Estrera"
click at [300, 422] on div "[EMAIL_ADDRESS][DOMAIN_NAME]" at bounding box center [253, 430] width 385 height 16
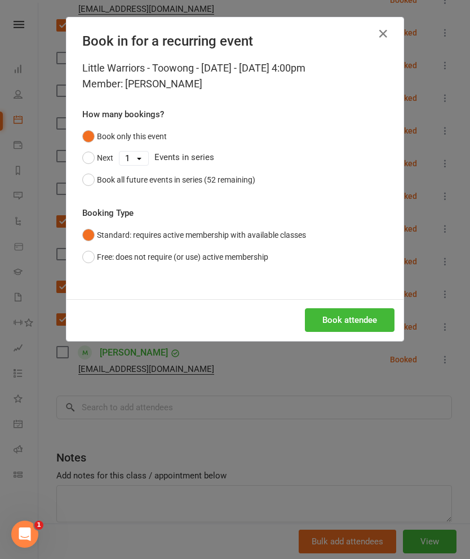
click at [367, 308] on button "Book attendee" at bounding box center [350, 320] width 90 height 24
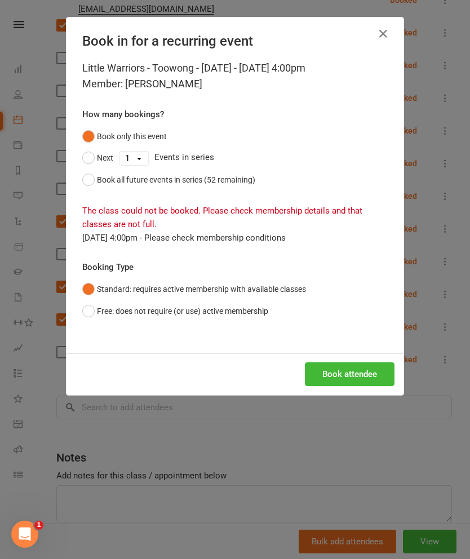
click at [83, 304] on button "Free: does not require (or use) active membership" at bounding box center [175, 310] width 186 height 21
click at [349, 376] on button "Book attendee" at bounding box center [350, 374] width 90 height 24
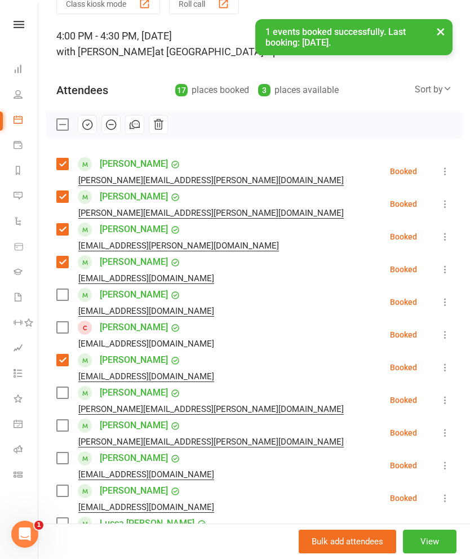
scroll to position [52, 0]
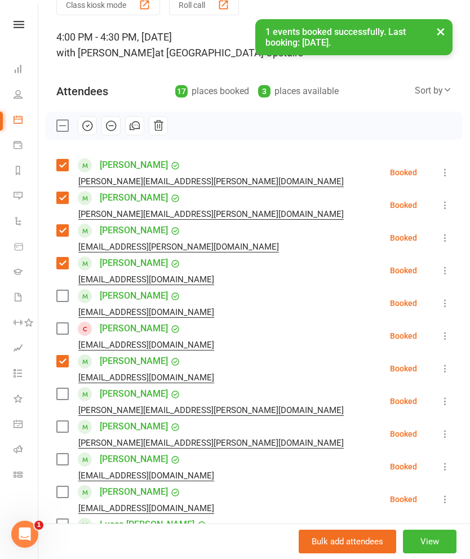
click at [58, 333] on label at bounding box center [61, 328] width 11 height 11
click at [87, 127] on icon "button" at bounding box center [87, 125] width 12 height 12
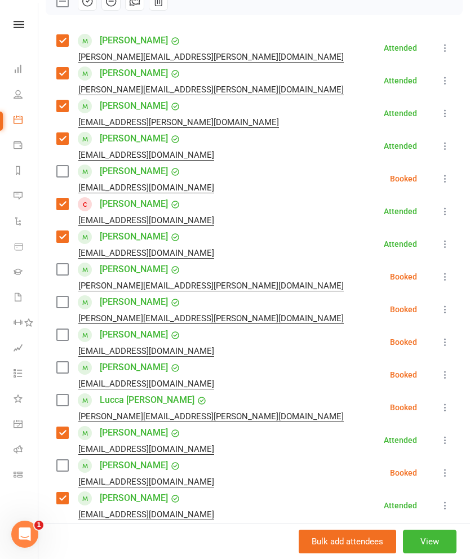
scroll to position [176, 0]
